Goal: Task Accomplishment & Management: Use online tool/utility

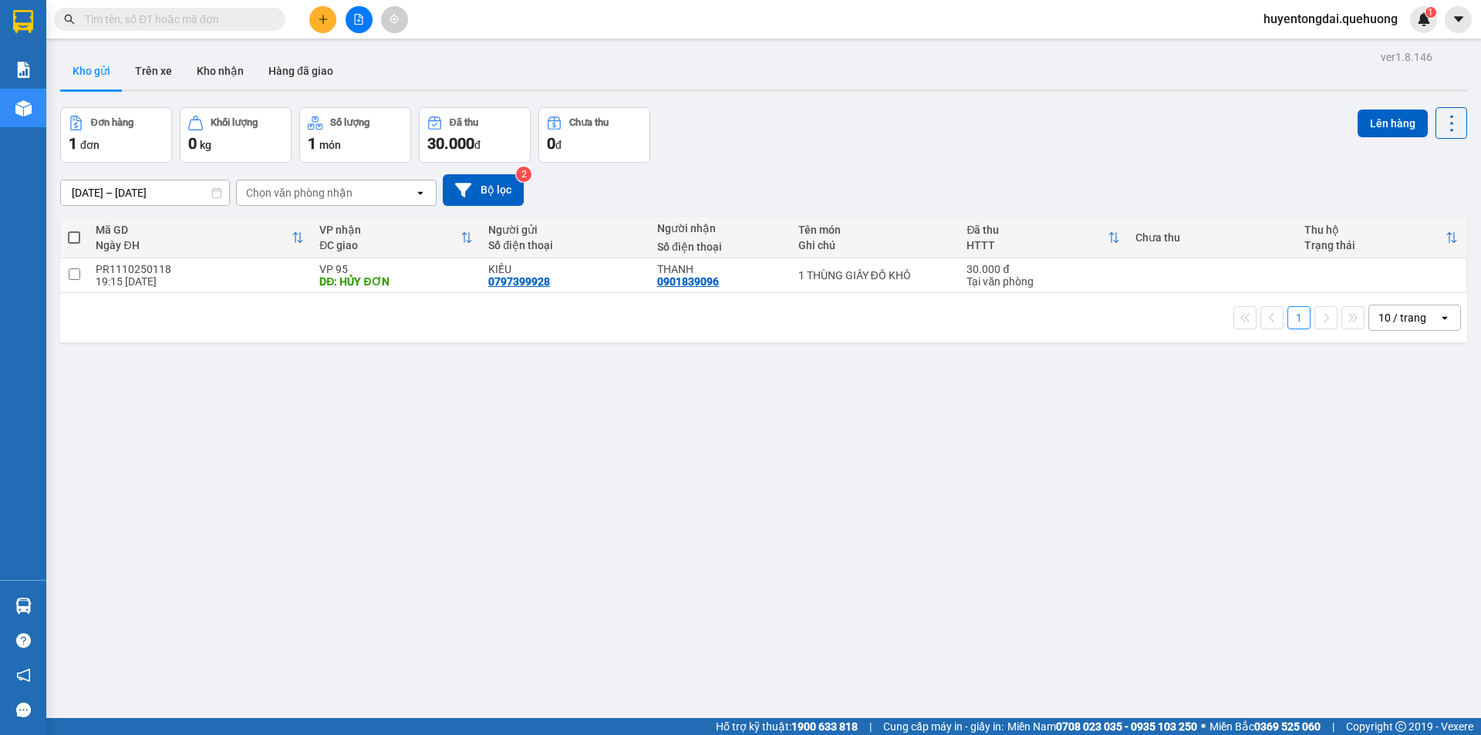
click at [1357, 23] on span "huyentongdai.quehuong" at bounding box center [1330, 18] width 159 height 19
click at [1341, 49] on span "Đăng xuất" at bounding box center [1336, 47] width 129 height 17
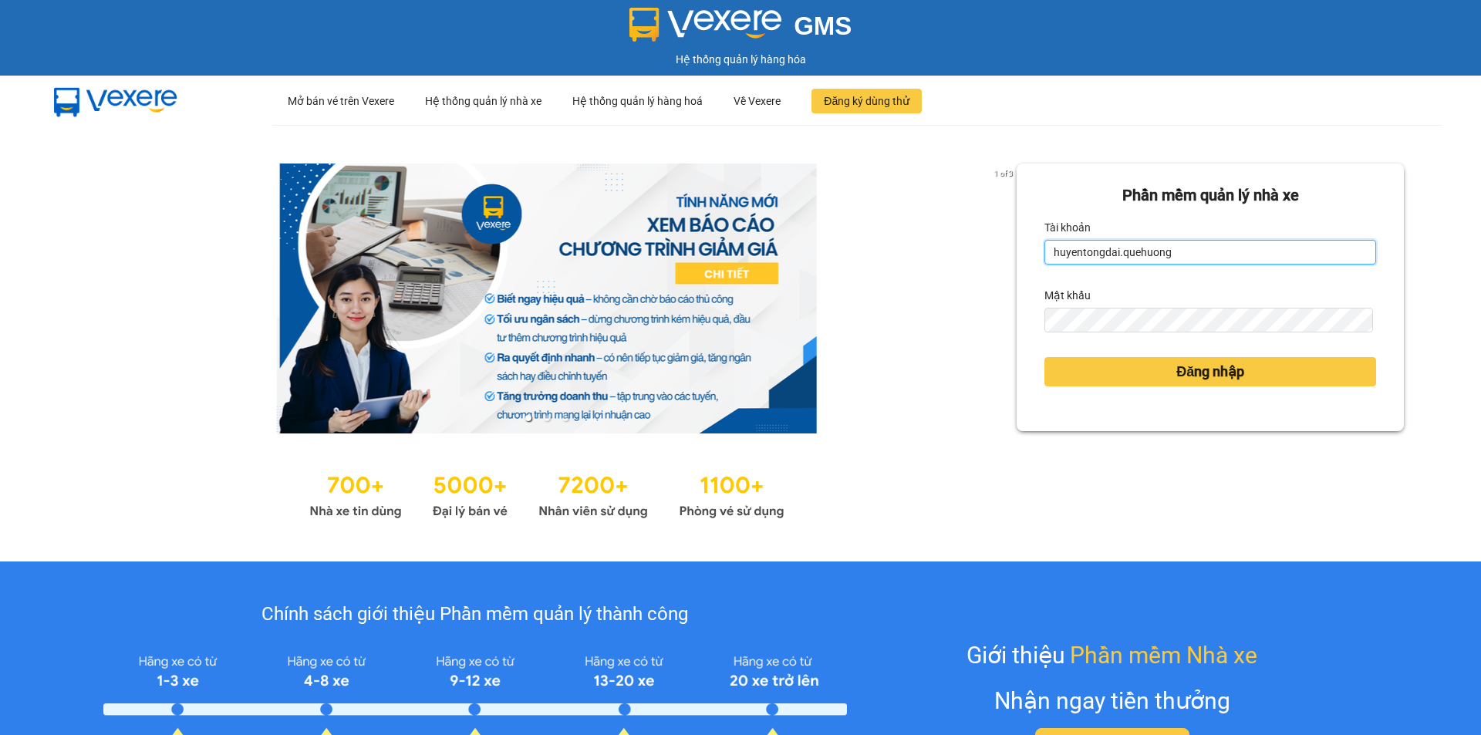
click at [1182, 257] on input "huyentongdai.quehuong" at bounding box center [1210, 252] width 332 height 25
type input "hoadukhanh.quehuong"
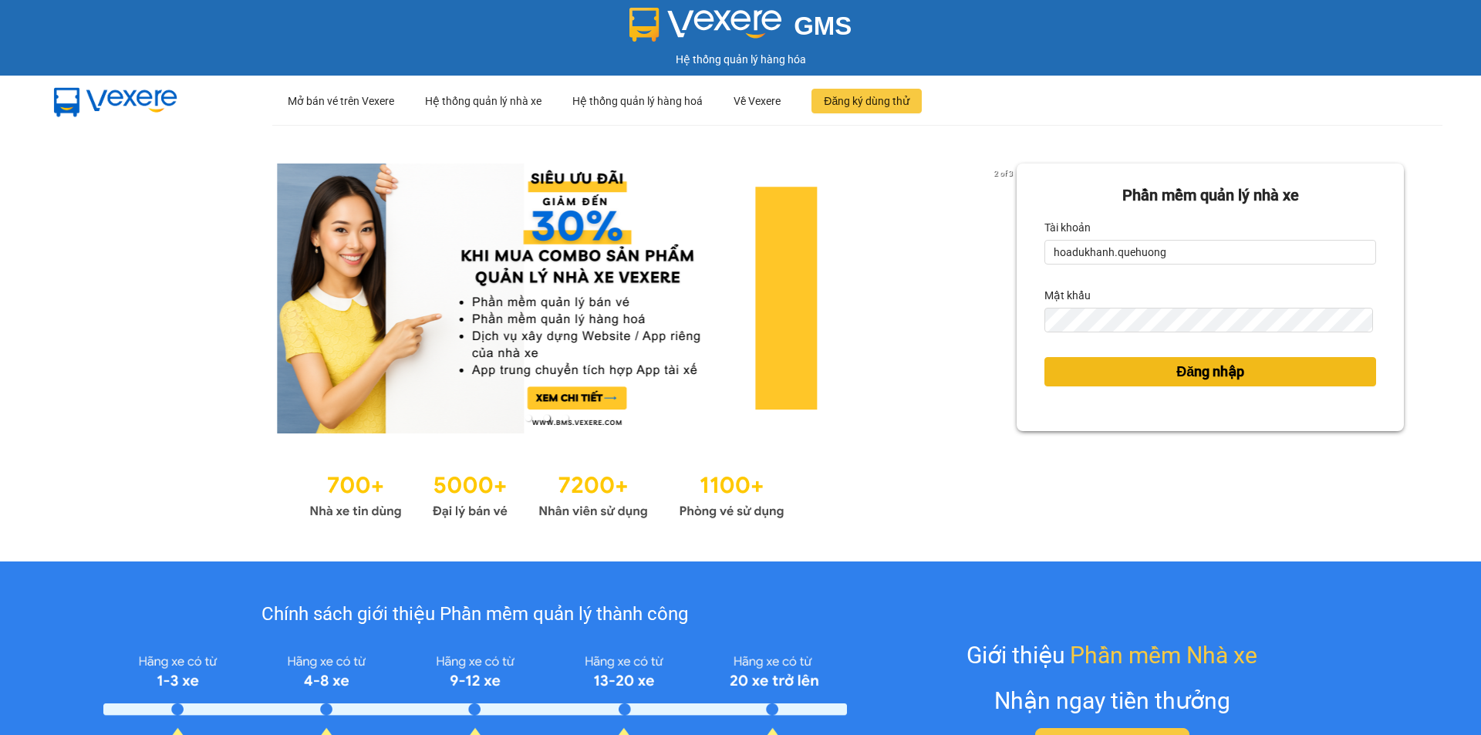
click at [1179, 376] on span "Đăng nhập" at bounding box center [1210, 372] width 68 height 22
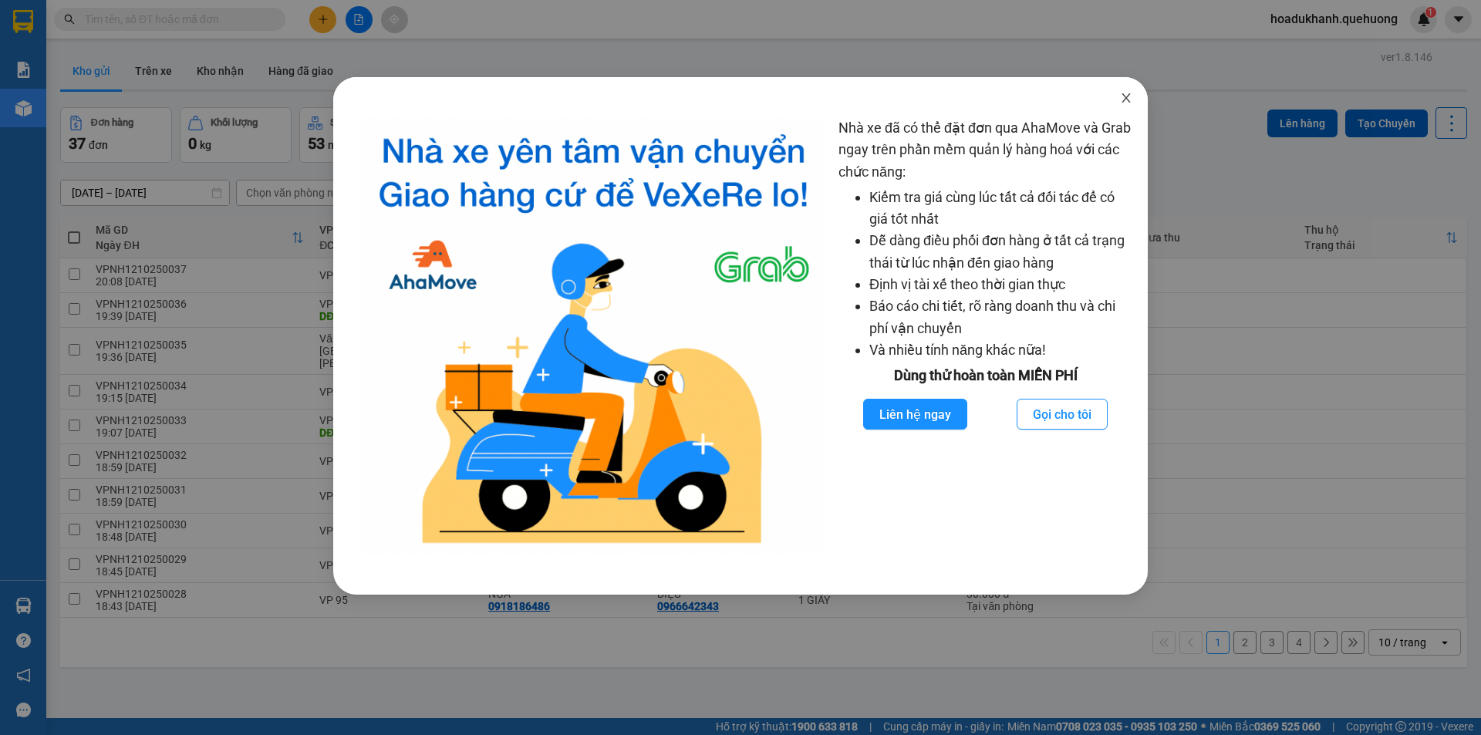
click at [1133, 100] on span "Close" at bounding box center [1126, 98] width 43 height 43
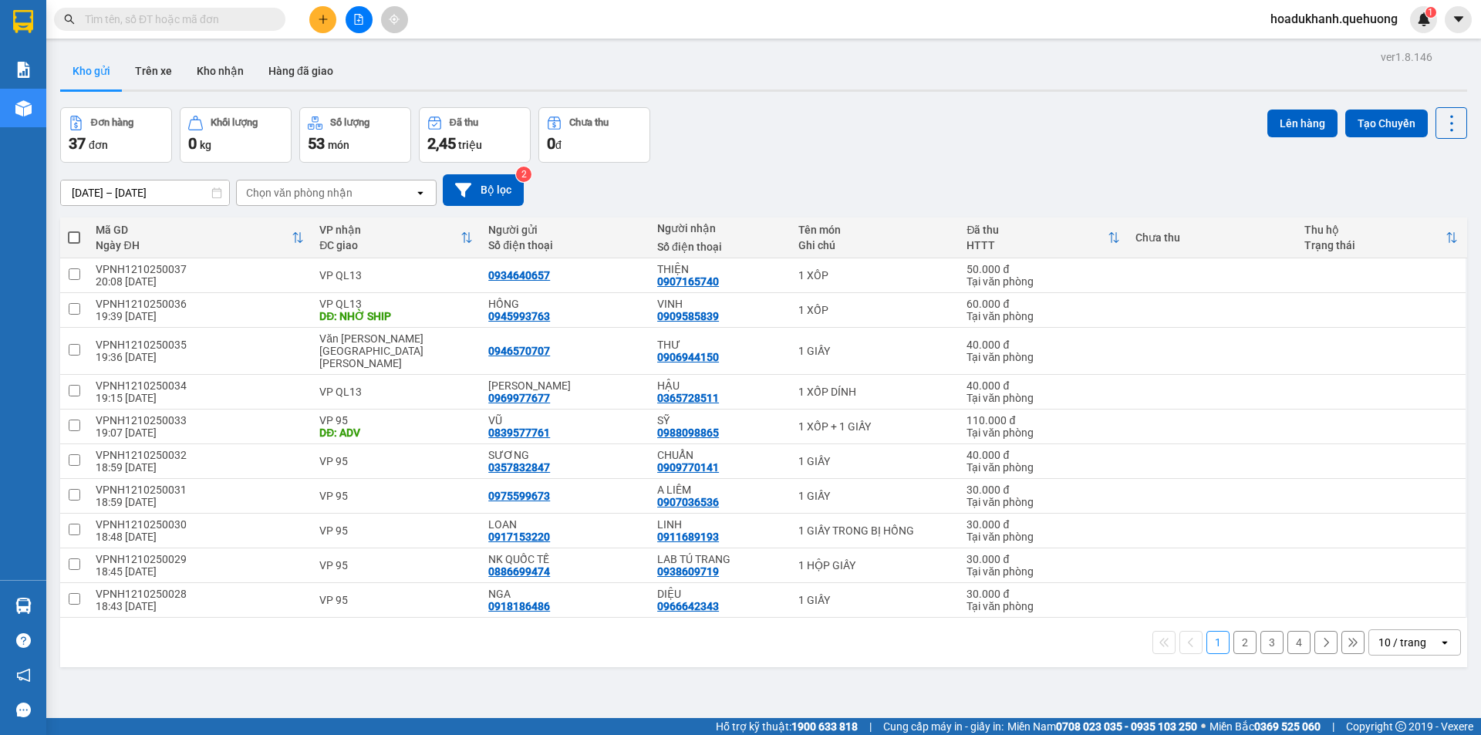
click at [1409, 635] on div "10 / trang" at bounding box center [1403, 642] width 48 height 15
click at [1398, 594] on span "100 / trang" at bounding box center [1397, 596] width 56 height 15
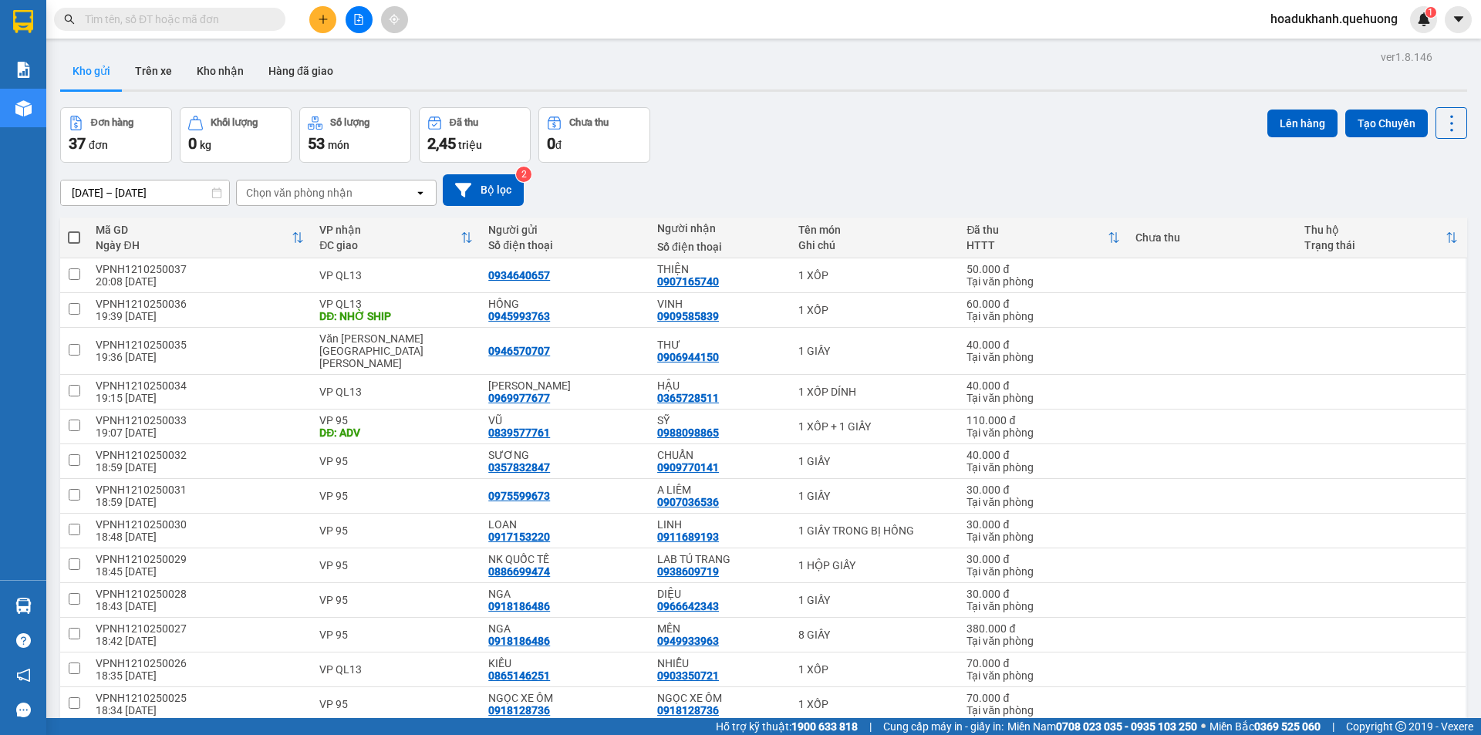
click at [74, 232] on span at bounding box center [74, 237] width 12 height 12
click at [74, 230] on input "checkbox" at bounding box center [74, 230] width 0 height 0
checkbox input "true"
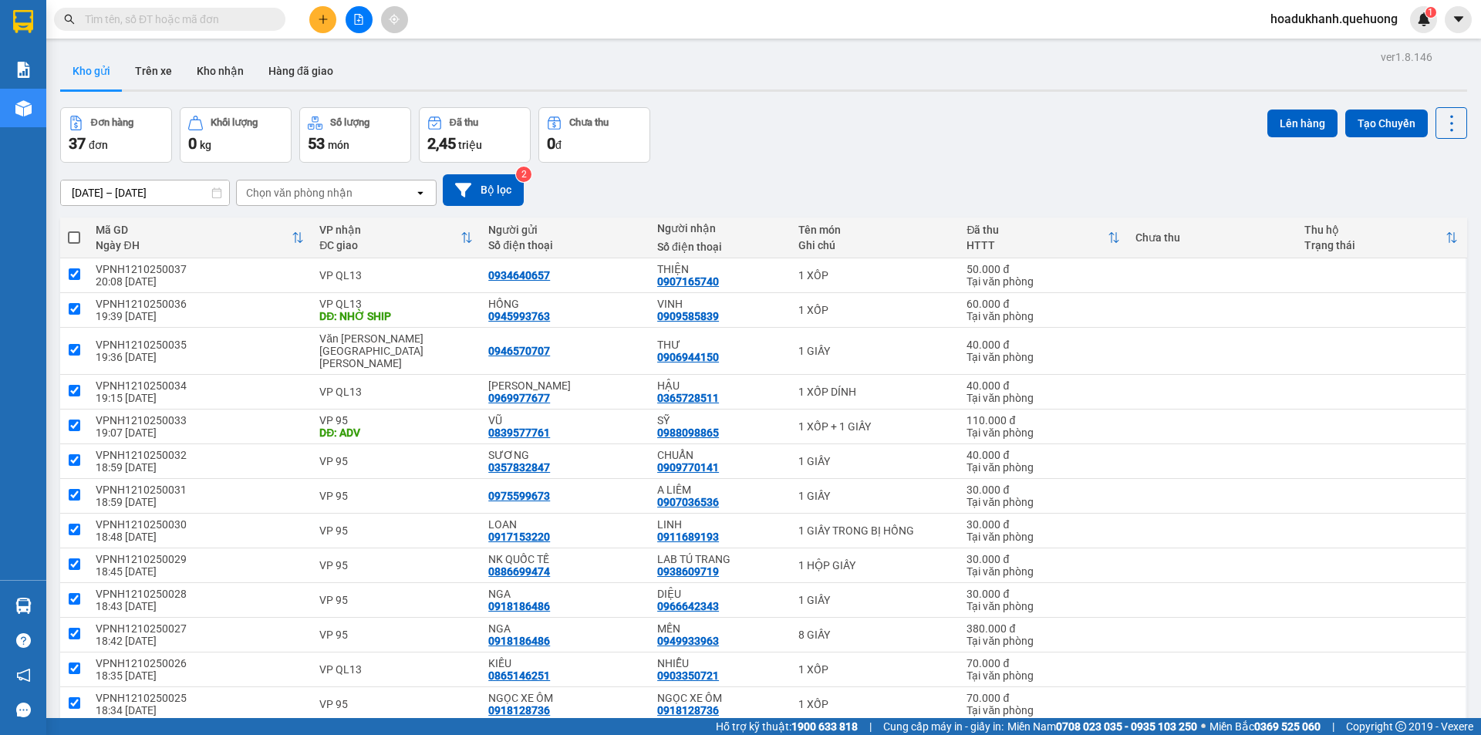
checkbox input "true"
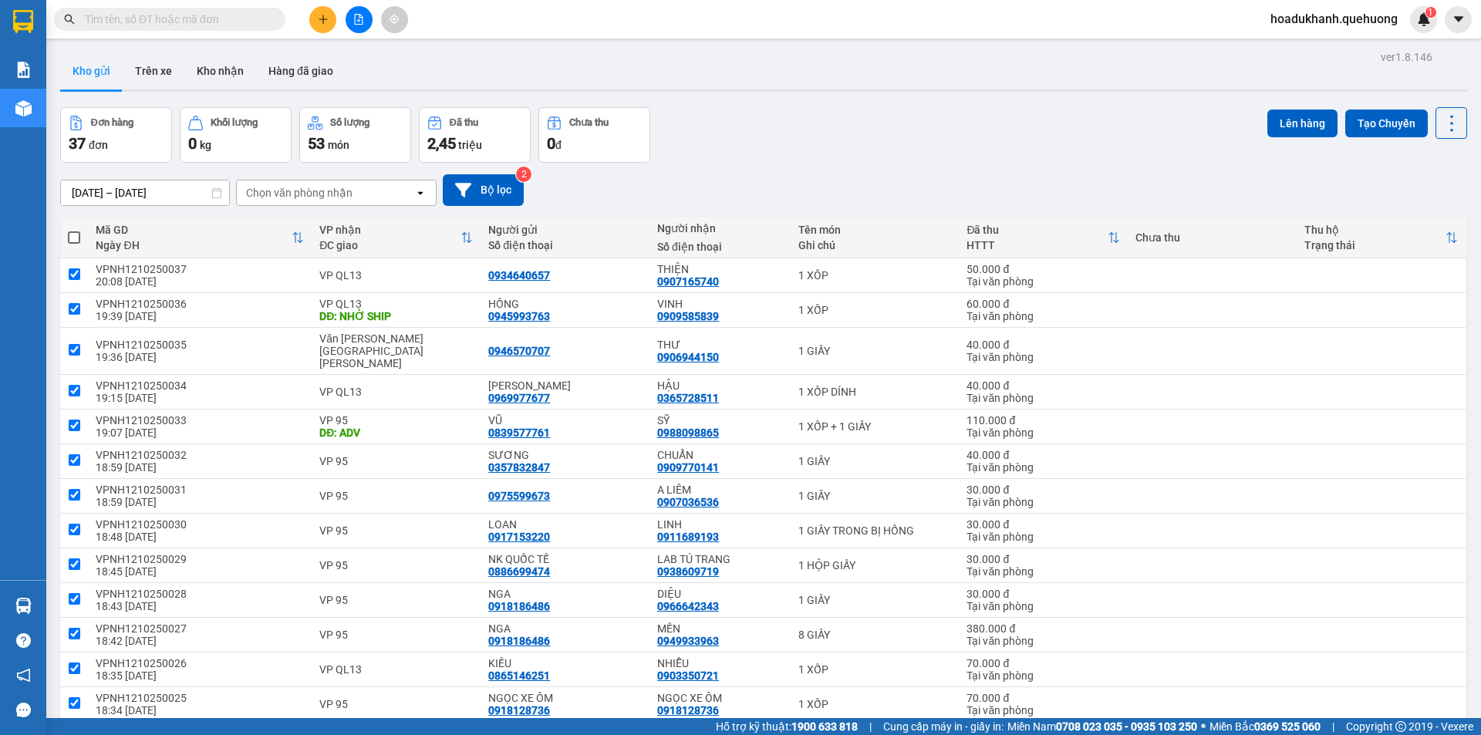
checkbox input "true"
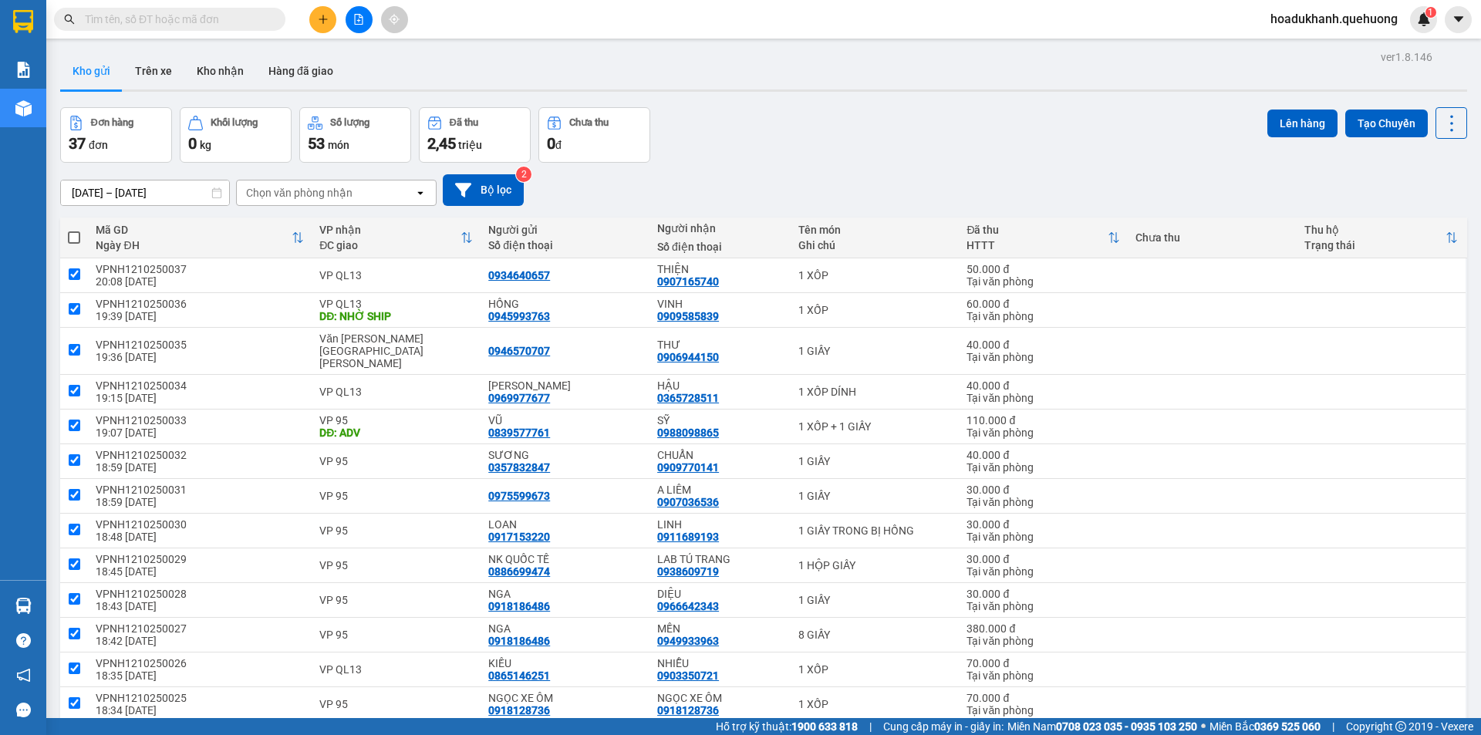
checkbox input "true"
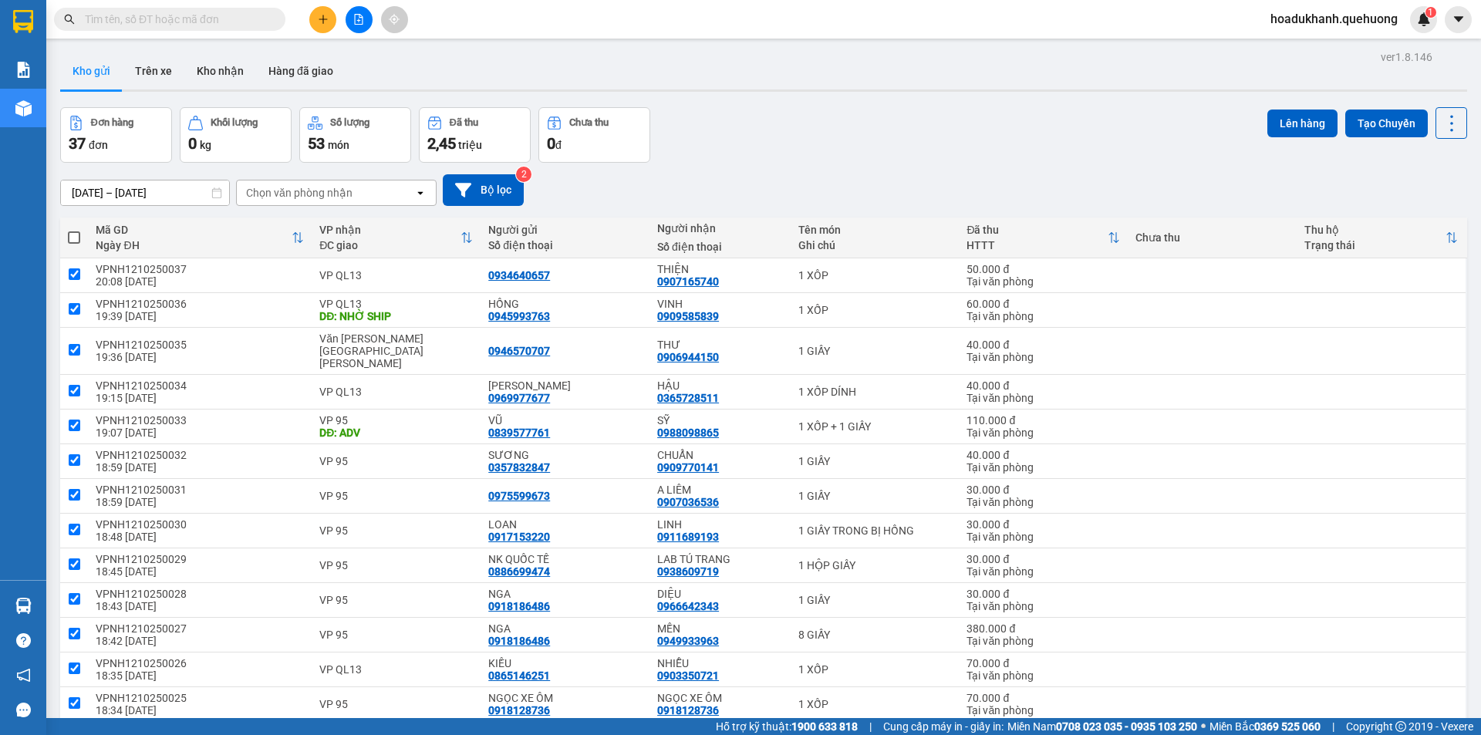
checkbox input "true"
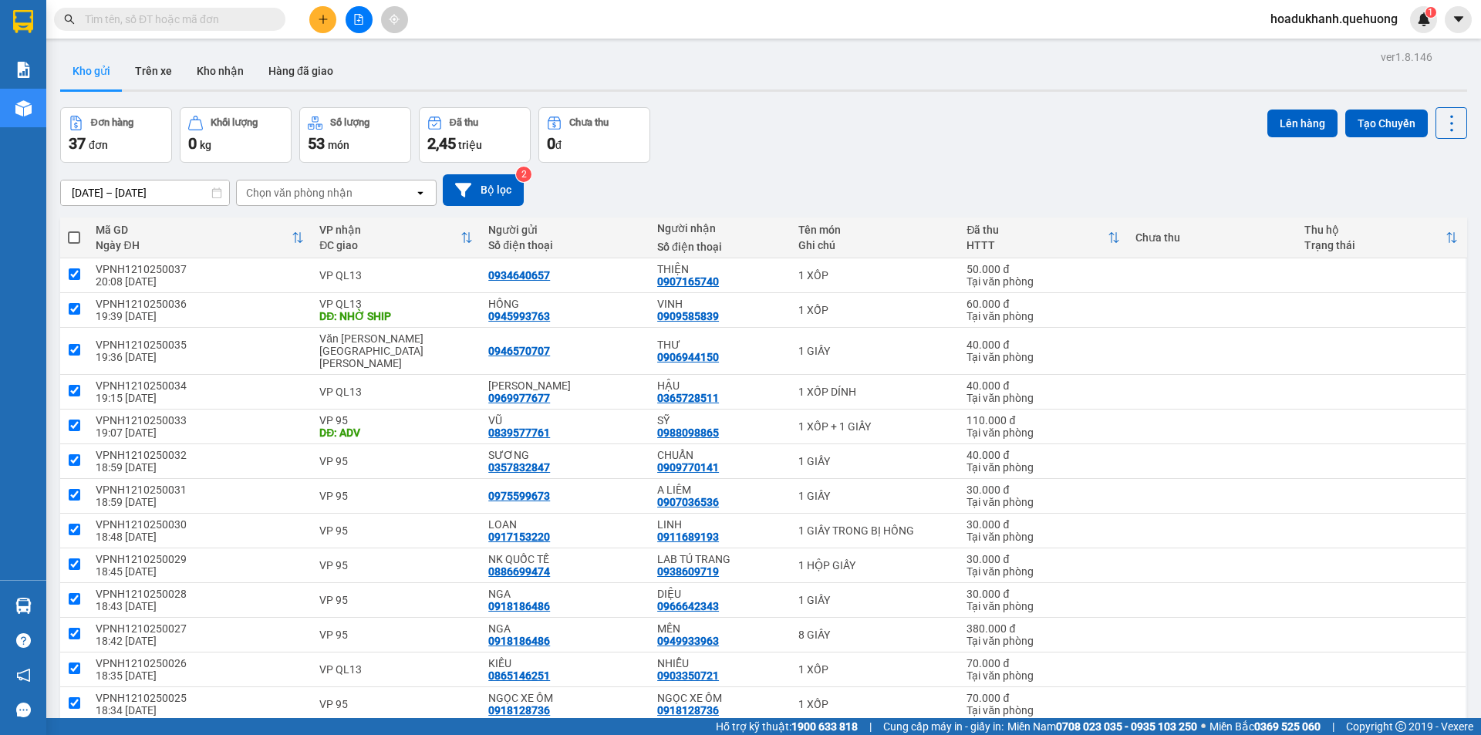
checkbox input "true"
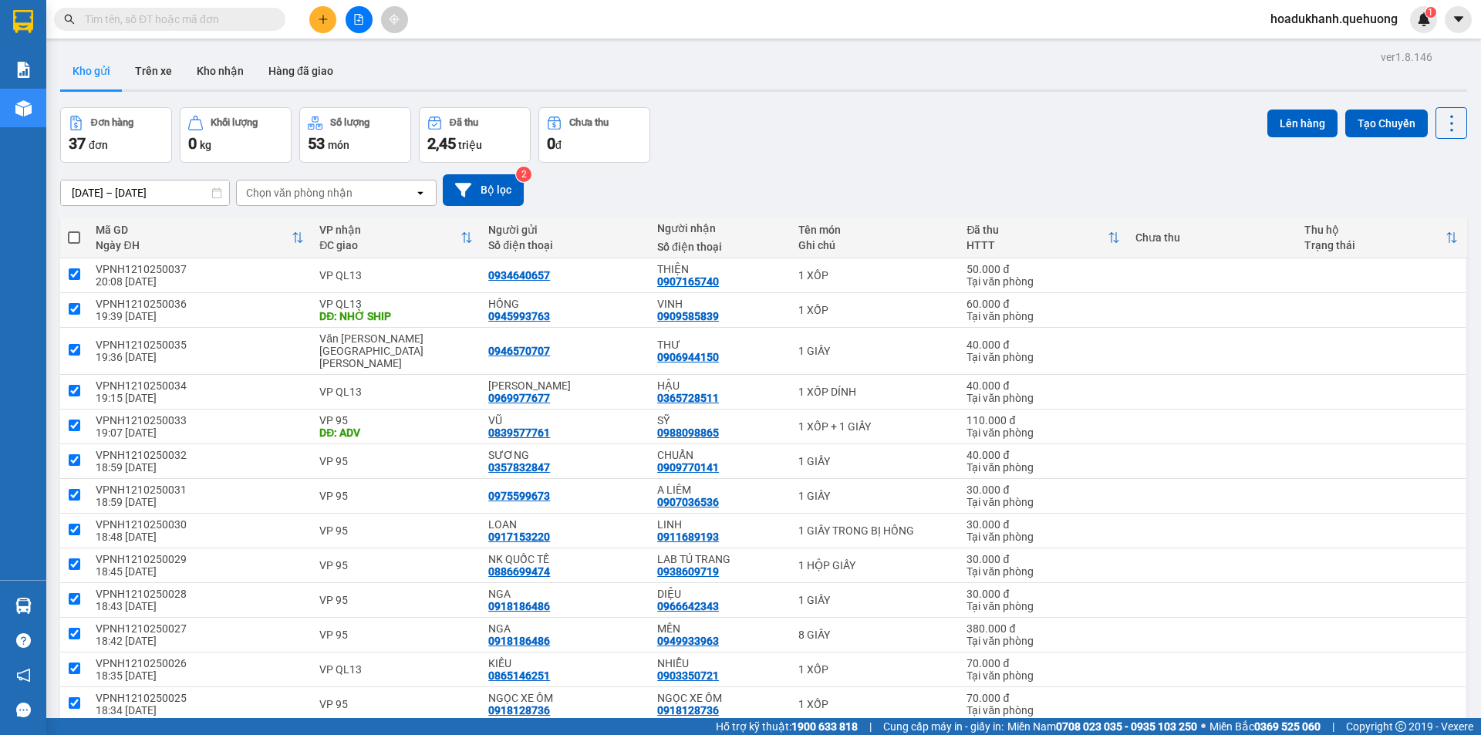
checkbox input "true"
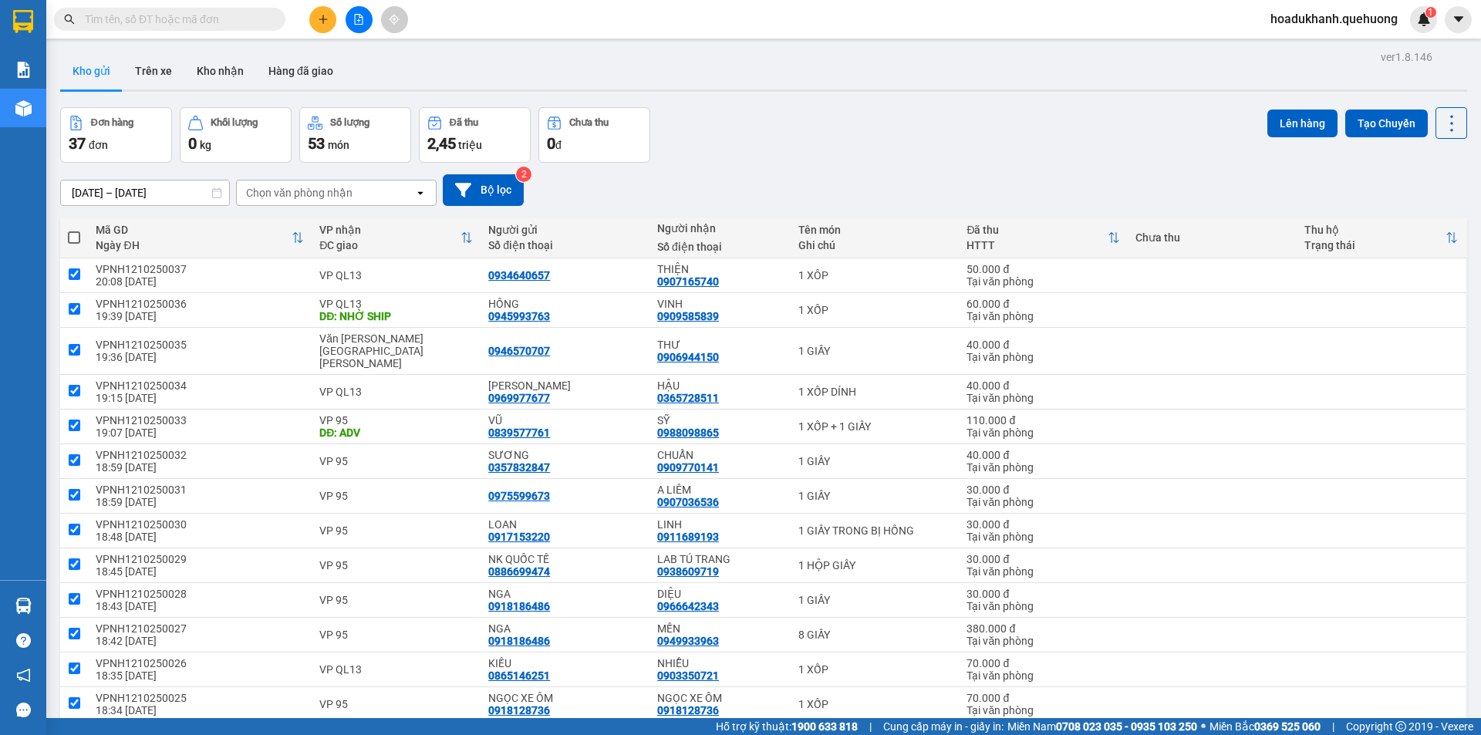
checkbox input "true"
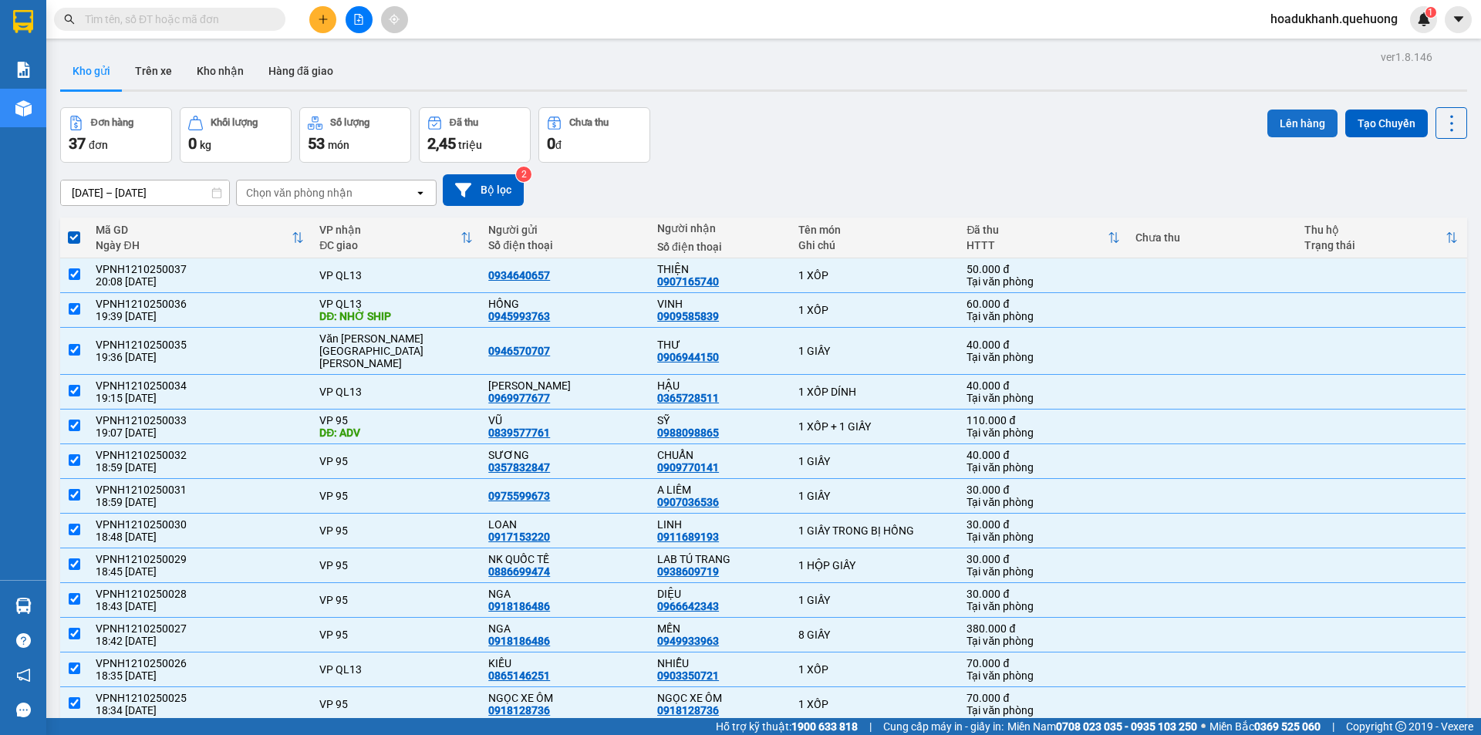
click at [1310, 120] on button "Lên hàng" at bounding box center [1302, 124] width 70 height 28
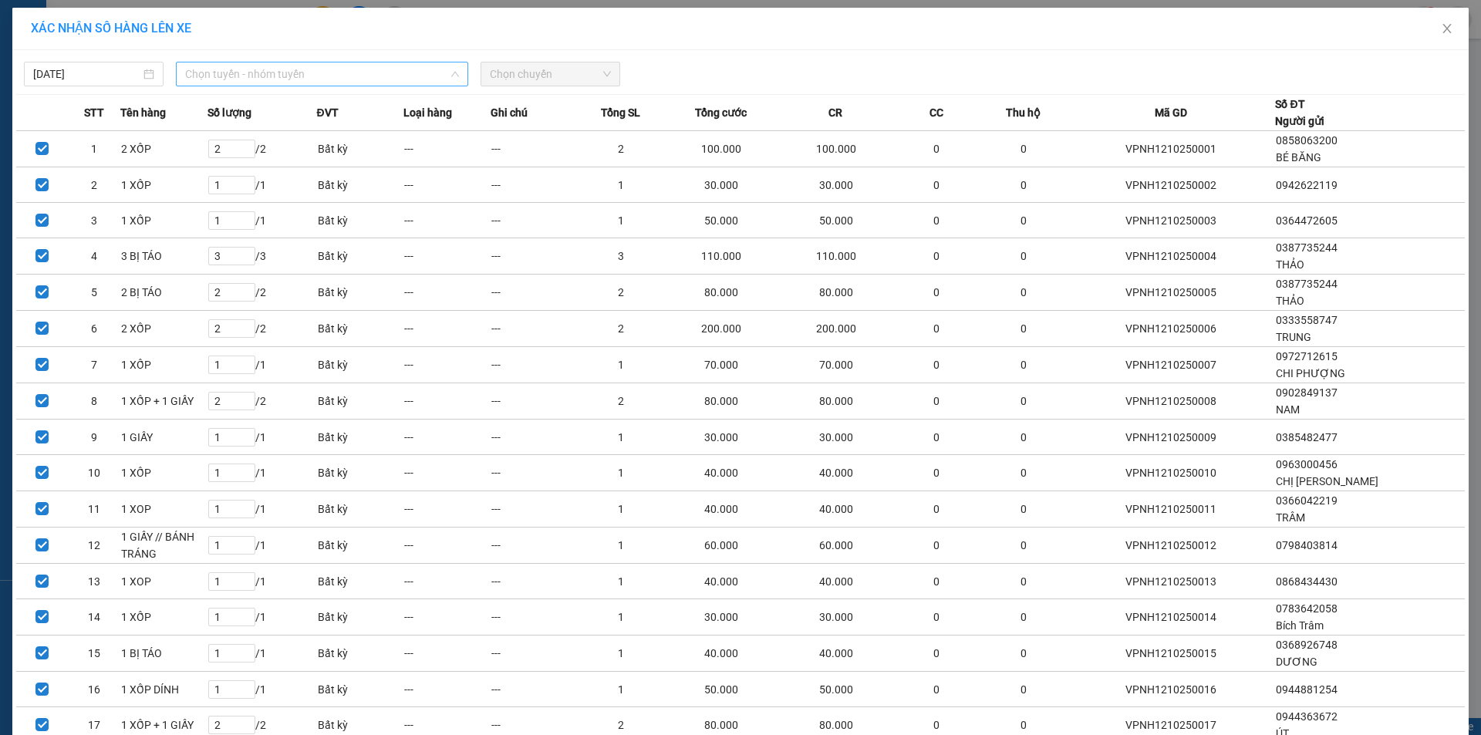
click at [337, 62] on div "Chọn tuyến - nhóm tuyến" at bounding box center [322, 74] width 292 height 25
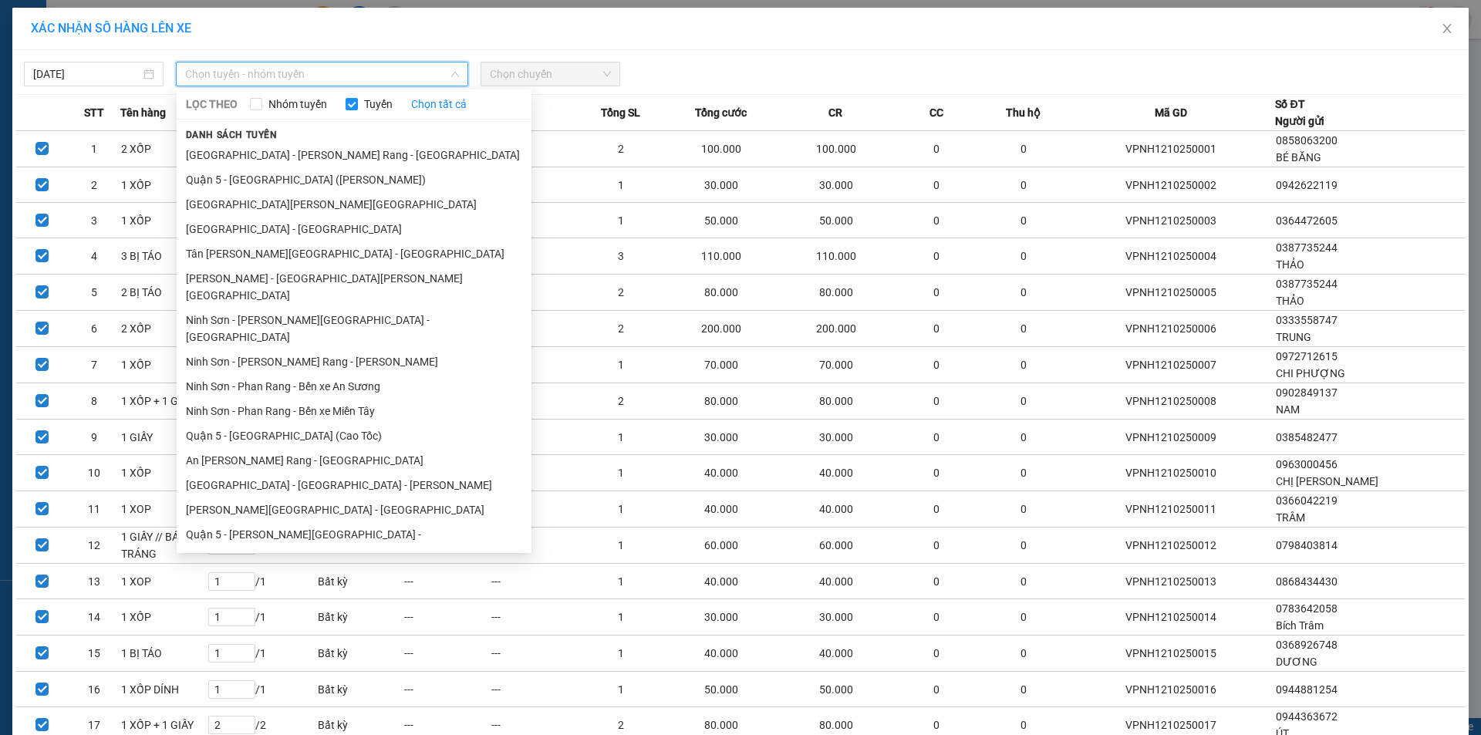
scroll to position [188, 0]
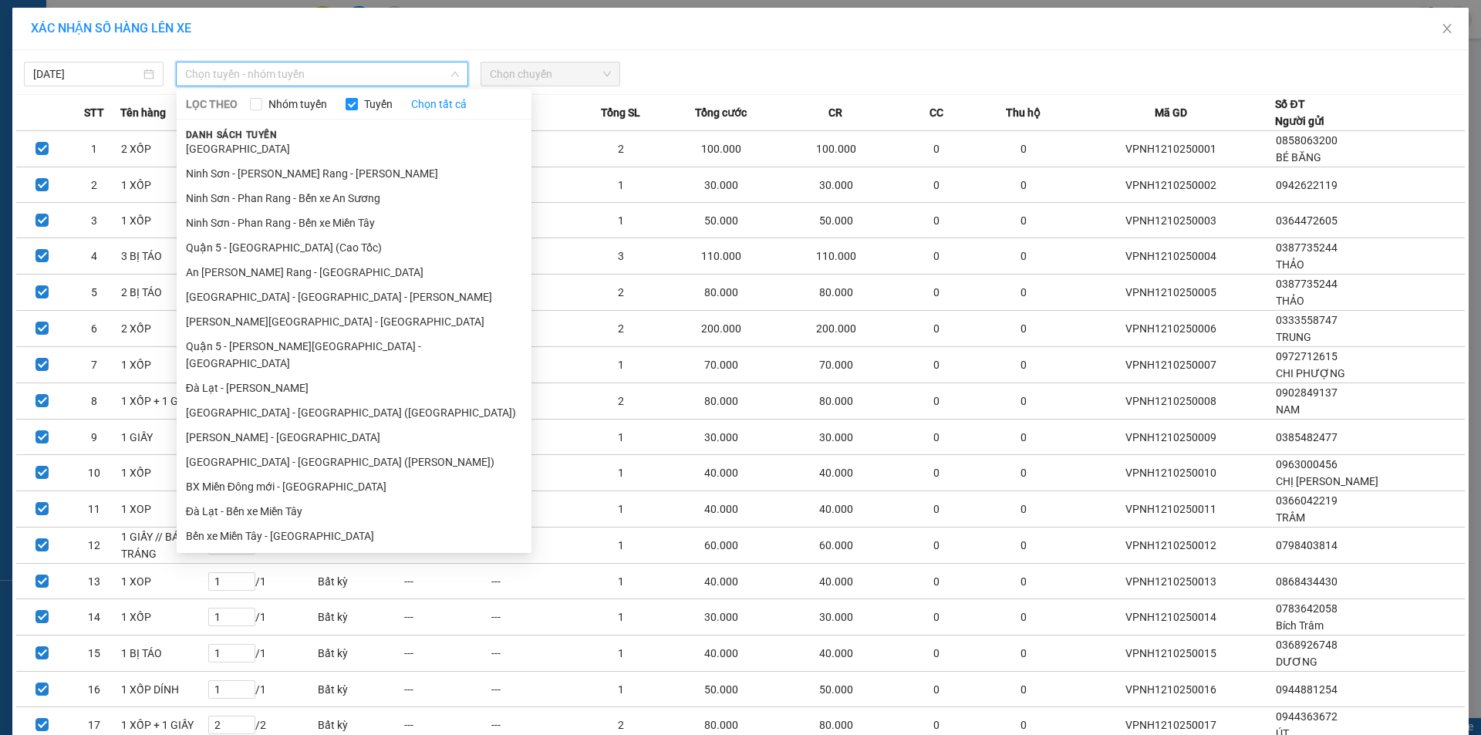
click at [321, 573] on li "Ninh Sơn - Phan Rang - Miền Tây" at bounding box center [354, 585] width 355 height 25
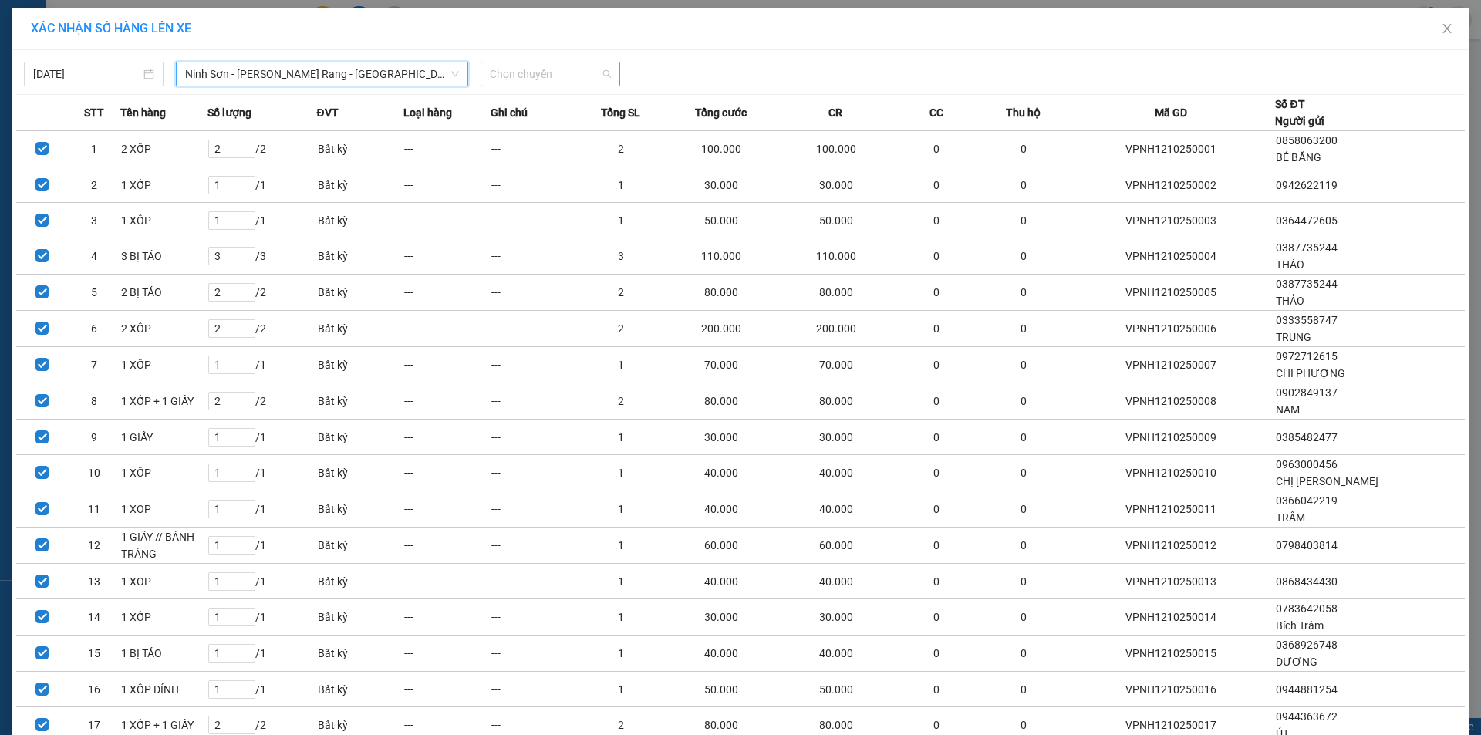
click at [593, 65] on span "Chọn chuyến" at bounding box center [550, 73] width 121 height 23
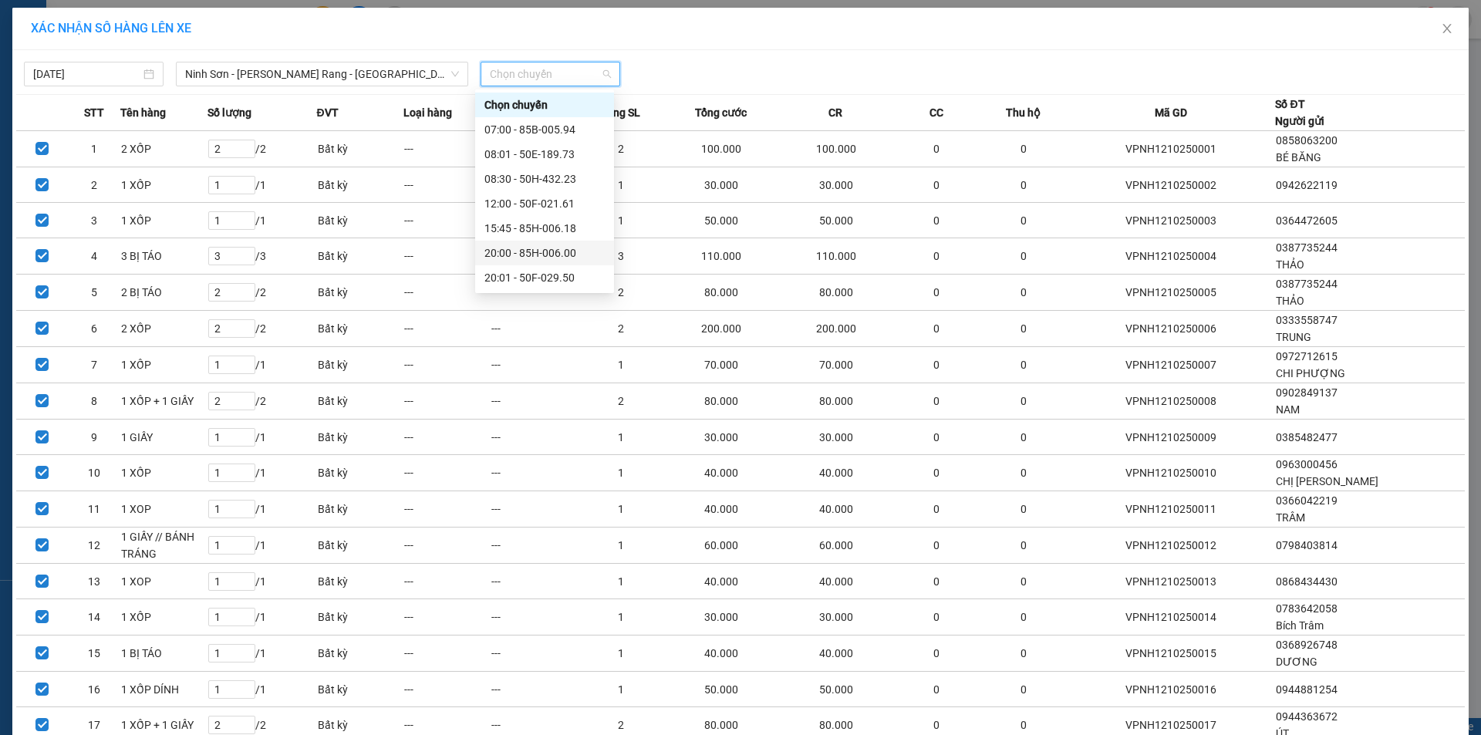
click at [555, 250] on div "20:00 - 85H-006.00" at bounding box center [544, 253] width 120 height 17
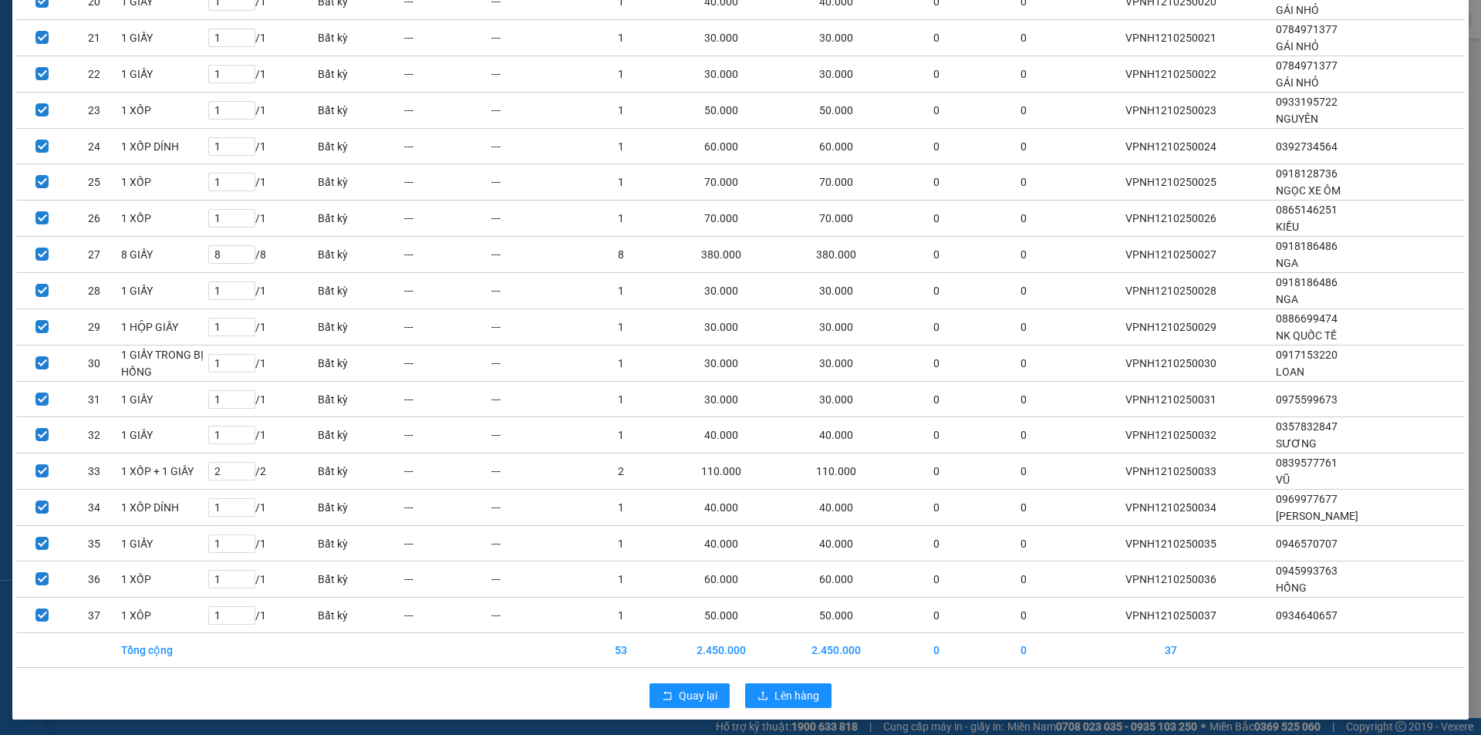
scroll to position [862, 0]
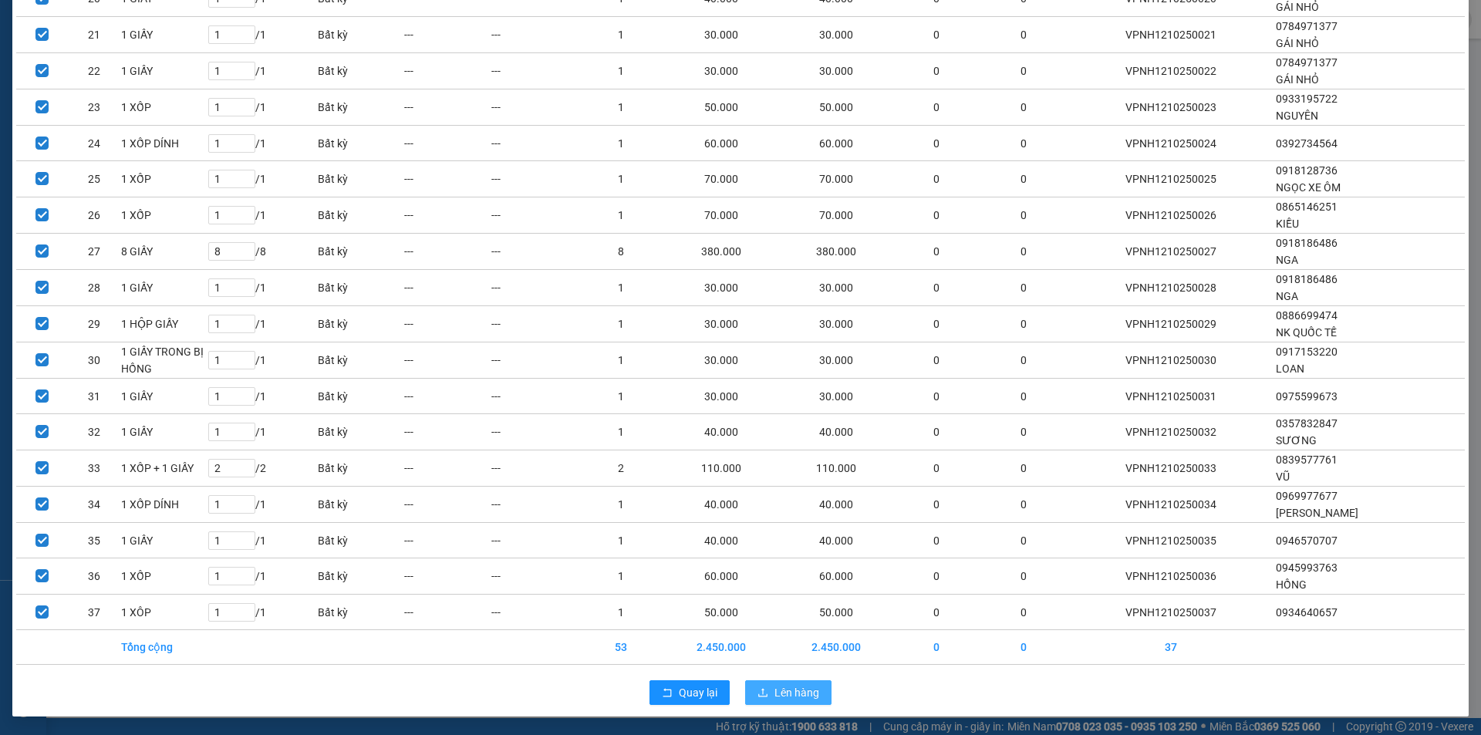
click at [781, 692] on span "Lên hàng" at bounding box center [796, 692] width 45 height 17
